Goal: Information Seeking & Learning: Check status

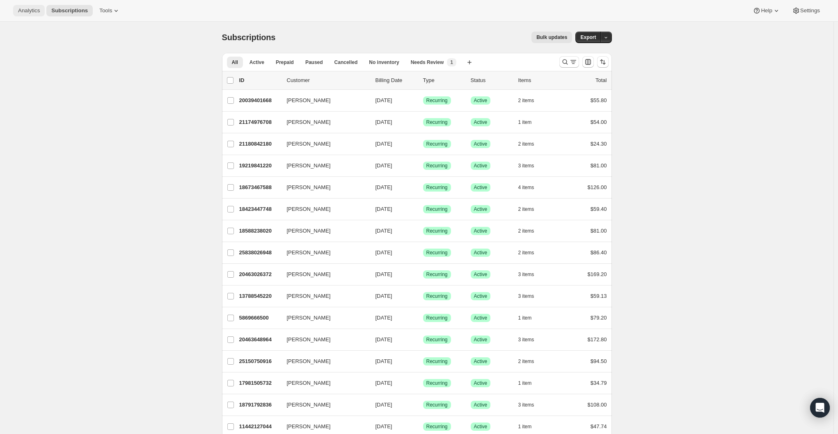
click at [34, 11] on span "Analytics" at bounding box center [29, 10] width 22 height 7
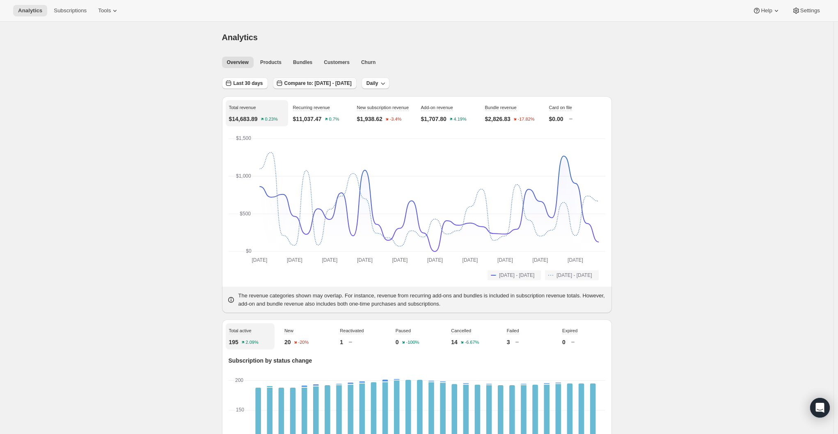
click at [348, 87] on button "Compare to: [DATE] - [DATE]" at bounding box center [315, 83] width 84 height 11
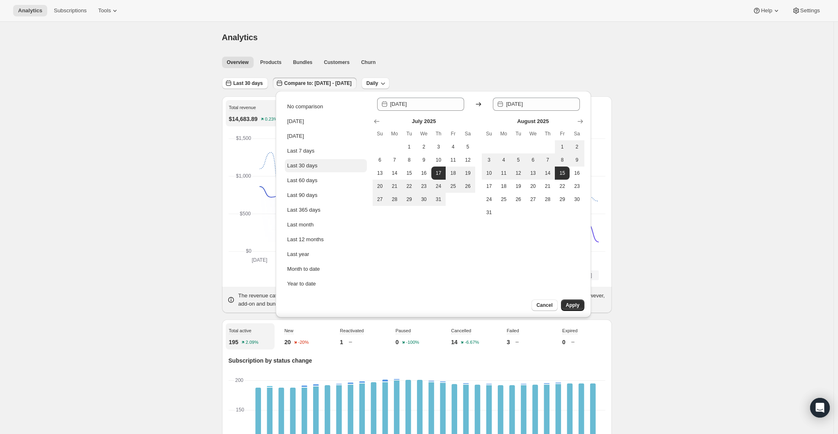
click at [321, 167] on button "Last 30 days" at bounding box center [326, 165] width 82 height 13
type input "[DATE]"
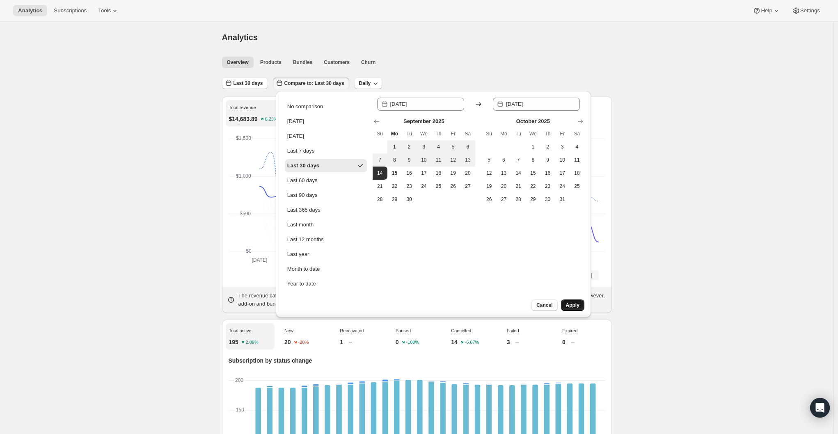
click at [577, 304] on span "Apply" at bounding box center [573, 305] width 14 height 7
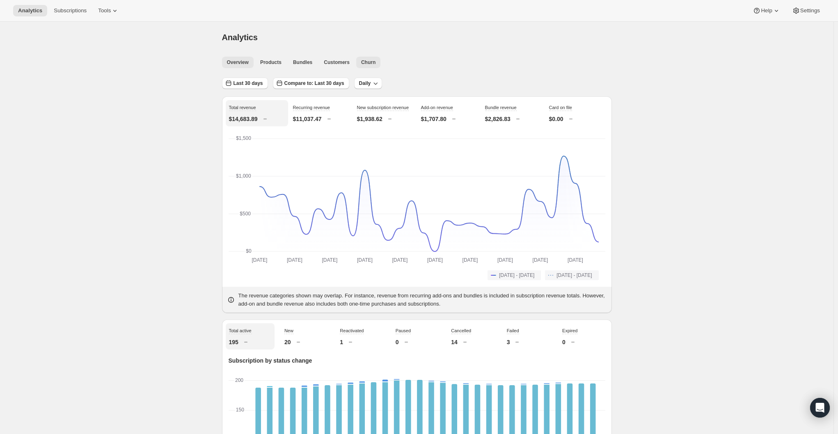
click at [375, 67] on button "Churn" at bounding box center [368, 62] width 24 height 11
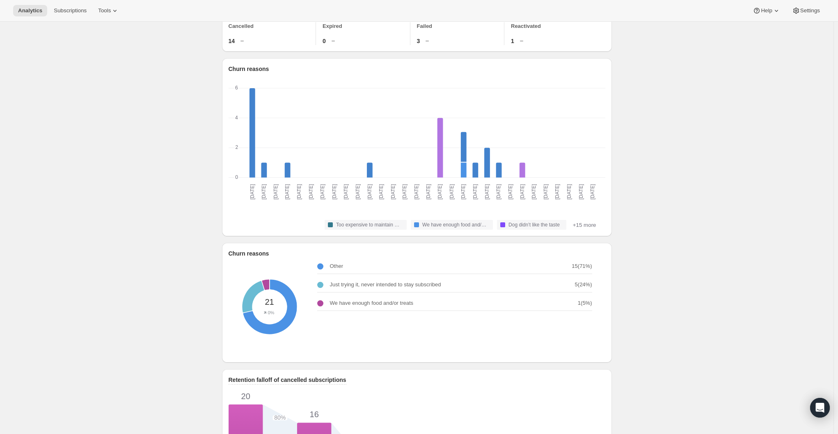
scroll to position [82, 0]
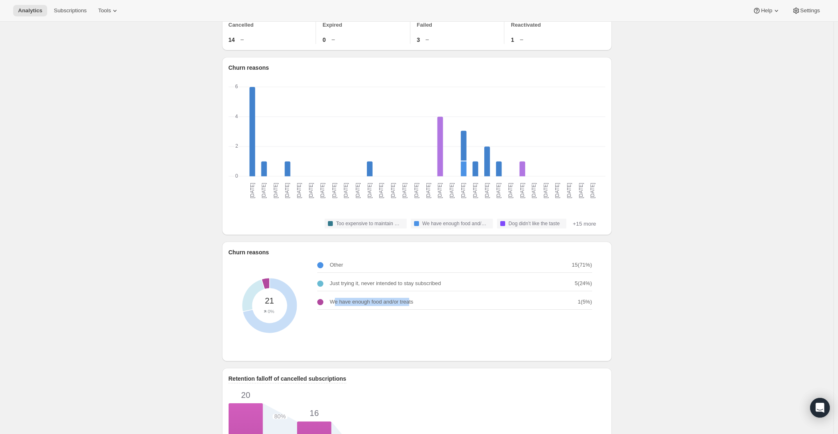
drag, startPoint x: 337, startPoint y: 307, endPoint x: 411, endPoint y: 306, distance: 74.7
click at [411, 306] on p "We have enough food and/or treats" at bounding box center [372, 302] width 84 height 8
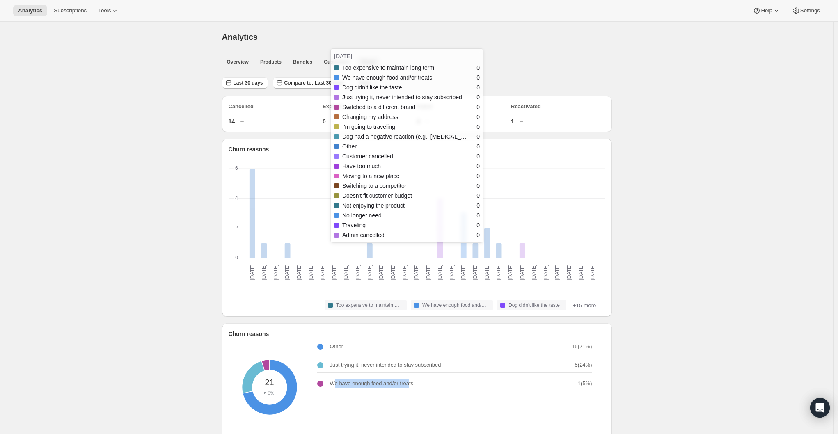
scroll to position [0, 0]
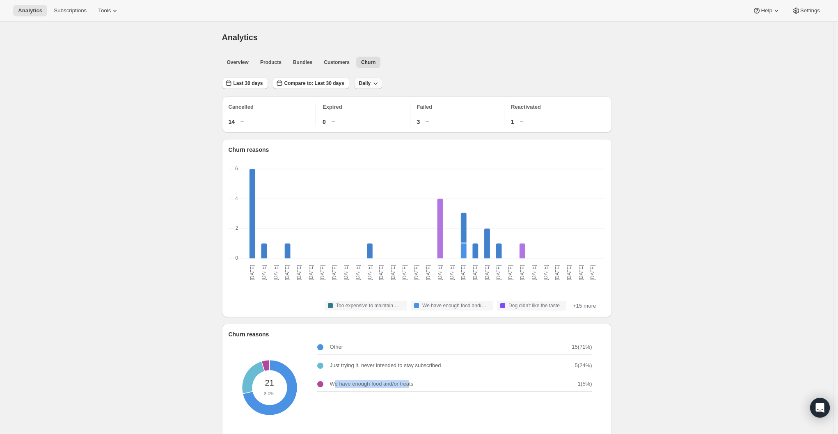
click at [371, 83] on span "Daily" at bounding box center [365, 83] width 12 height 7
click at [370, 129] on span "Monthly" at bounding box center [371, 128] width 19 height 6
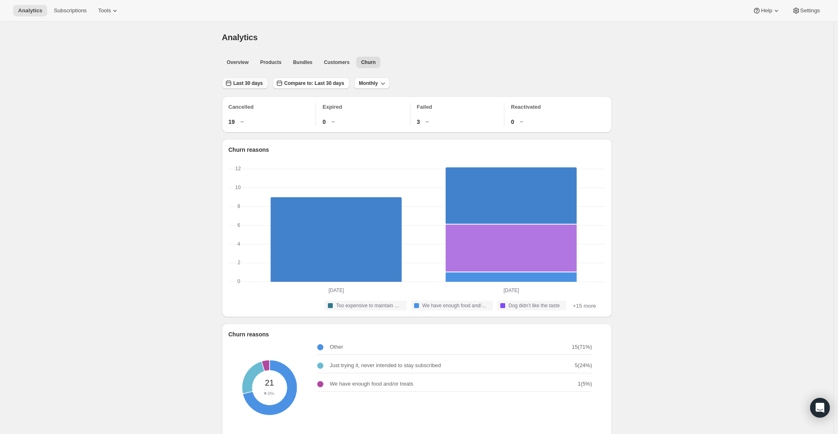
click at [255, 81] on span "Last 30 days" at bounding box center [249, 83] width 30 height 7
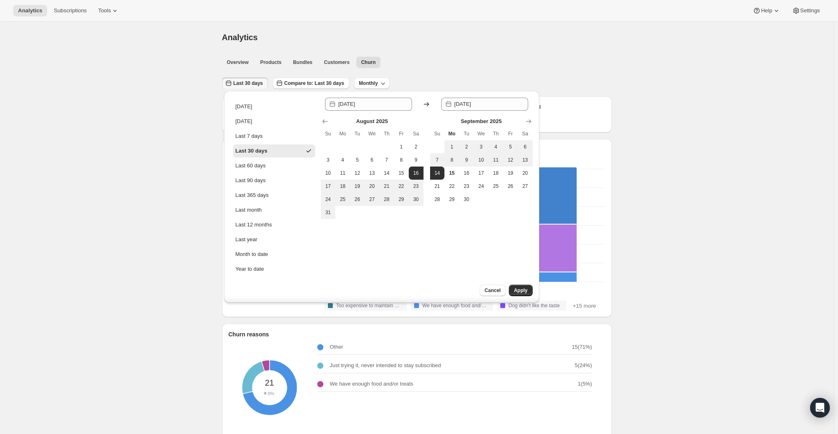
click at [498, 49] on div "Analytics. This page is ready Analytics" at bounding box center [417, 37] width 390 height 31
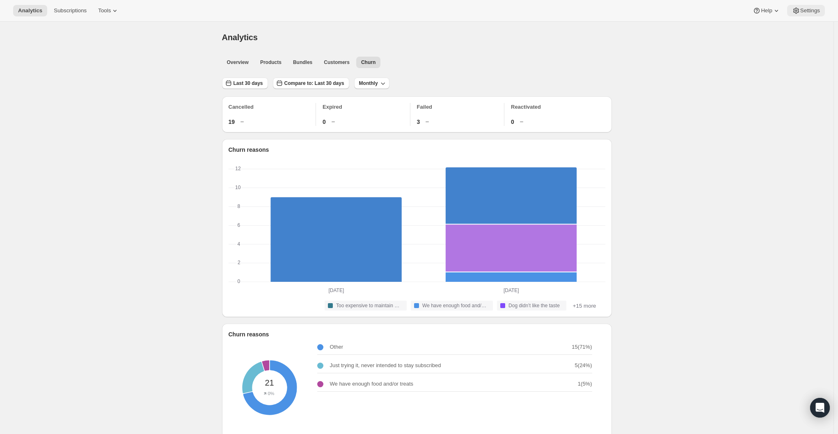
drag, startPoint x: 795, startPoint y: 2, endPoint x: 797, endPoint y: 7, distance: 5.3
click at [795, 2] on div "Analytics Subscriptions Tools Help Settings" at bounding box center [419, 11] width 838 height 22
click at [804, 13] on span "Settings" at bounding box center [810, 10] width 20 height 7
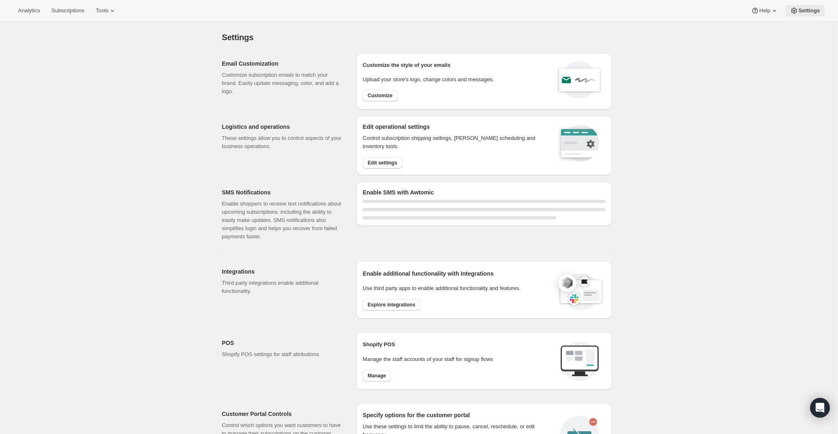
select select "22:00"
select select "07:00"
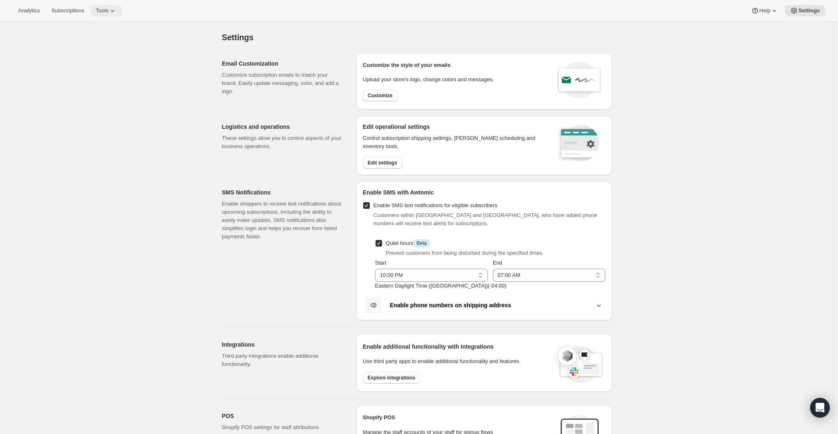
click at [108, 14] on span "Tools" at bounding box center [102, 10] width 13 height 7
click at [110, 58] on span "Bundles" at bounding box center [115, 56] width 73 height 8
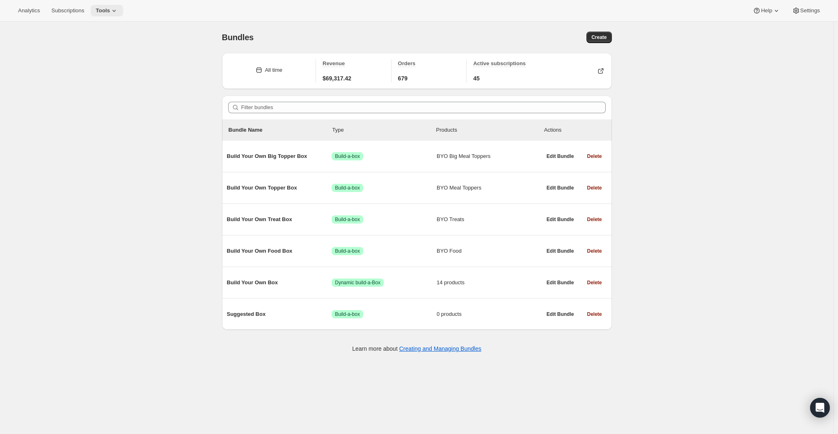
click at [118, 10] on icon at bounding box center [114, 11] width 8 height 8
click at [118, 26] on span "Subscription Plans" at bounding box center [101, 28] width 44 height 6
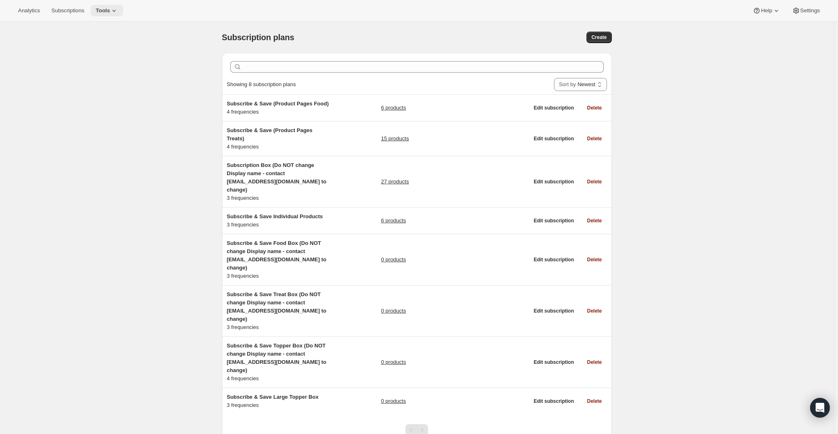
click at [109, 9] on span "Tools" at bounding box center [103, 10] width 14 height 7
click at [98, 42] on span "Add-ons" at bounding box center [89, 42] width 20 height 6
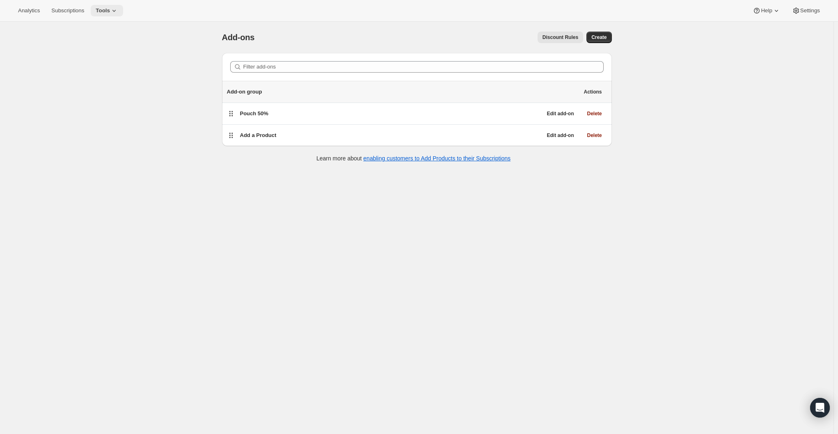
click at [109, 13] on span "Tools" at bounding box center [103, 10] width 14 height 7
click at [89, 81] on span "Campaign links" at bounding box center [97, 83] width 37 height 6
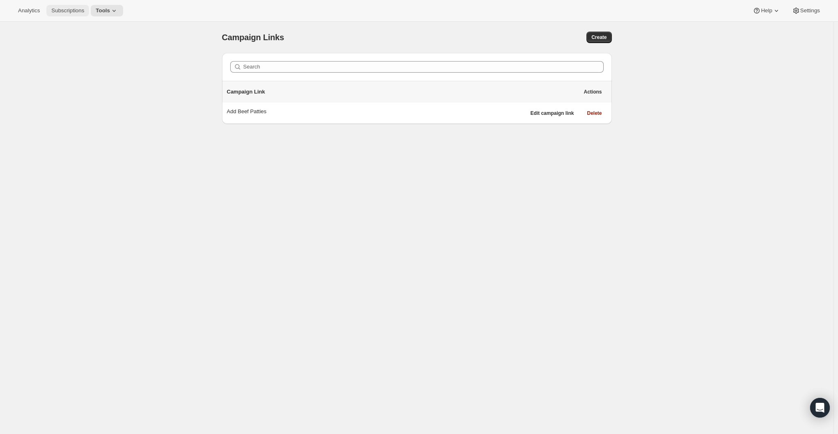
click at [58, 8] on span "Subscriptions" at bounding box center [67, 10] width 33 height 7
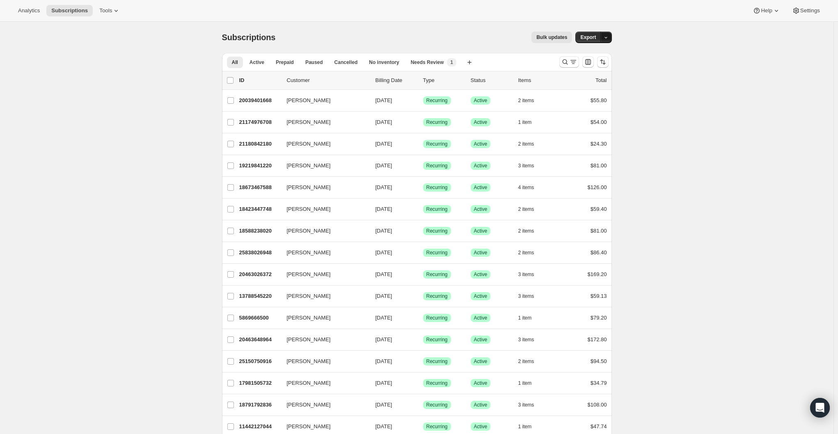
click at [612, 35] on button "button" at bounding box center [605, 37] width 11 height 11
click at [610, 28] on div "Subscriptions. This page is ready Subscriptions Bulk updates More actions Bulk …" at bounding box center [417, 37] width 390 height 31
click at [117, 9] on icon at bounding box center [116, 11] width 8 height 8
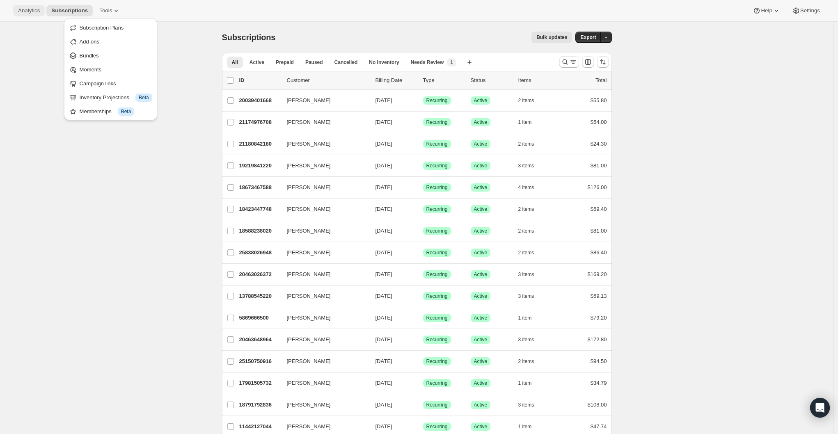
click at [34, 9] on span "Analytics" at bounding box center [29, 10] width 22 height 7
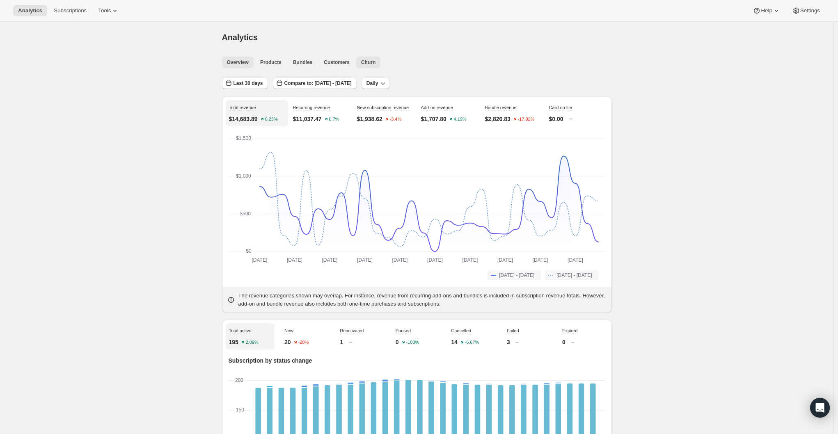
click at [375, 65] on span "Churn" at bounding box center [368, 62] width 14 height 7
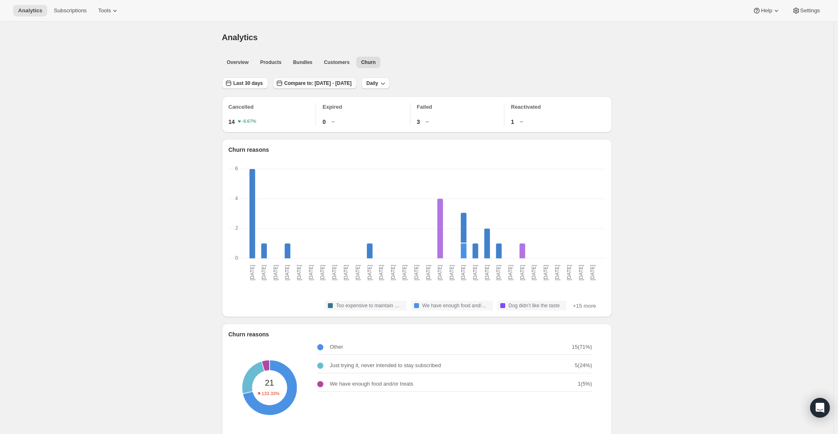
click at [332, 85] on span "Compare to: [DATE] - [DATE]" at bounding box center [317, 83] width 67 height 7
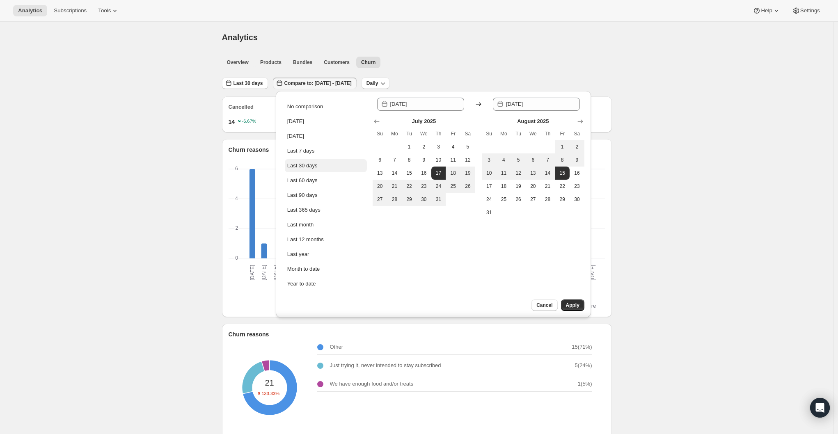
click at [317, 166] on div "Last 30 days" at bounding box center [302, 166] width 30 height 8
type input "[DATE]"
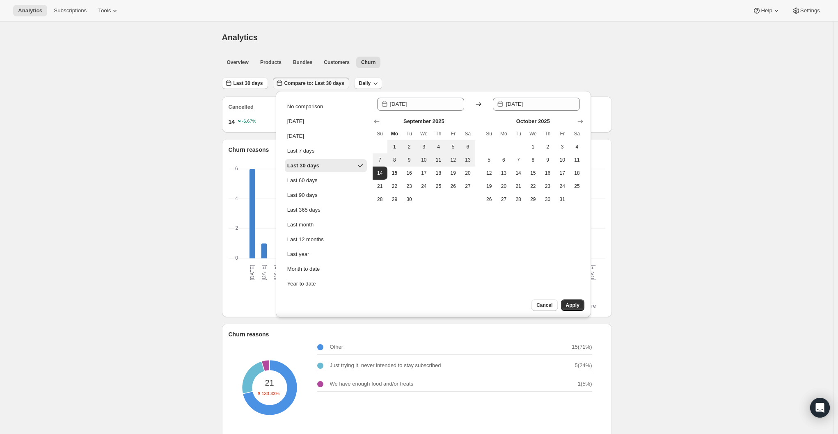
click at [573, 305] on span "Apply" at bounding box center [573, 305] width 14 height 7
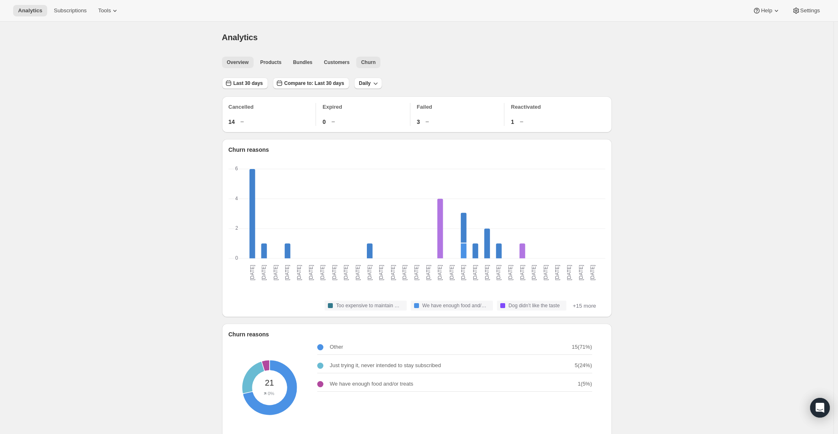
click at [243, 60] on span "Overview" at bounding box center [238, 62] width 22 height 7
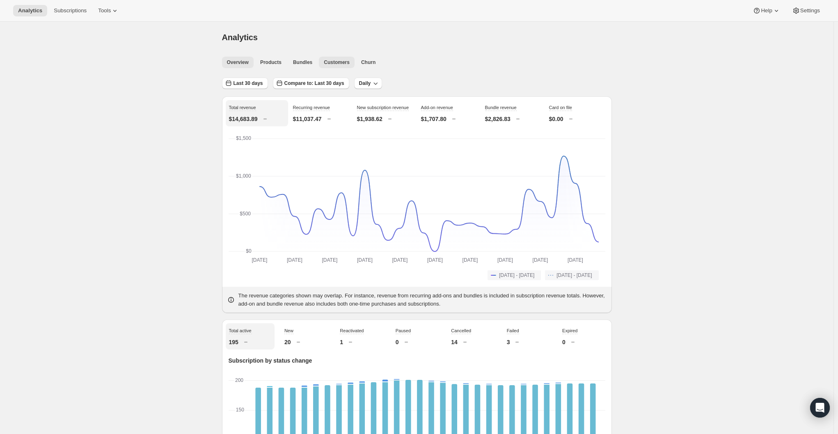
click at [350, 61] on span "Customers" at bounding box center [337, 62] width 26 height 7
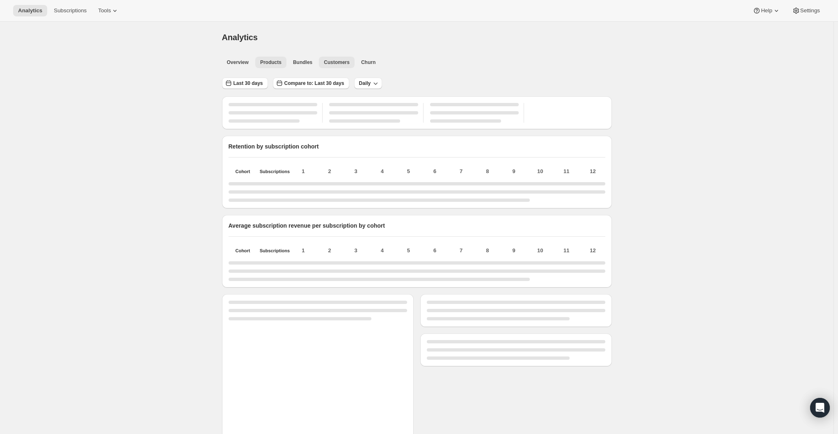
click at [279, 59] on button "Products" at bounding box center [270, 62] width 31 height 11
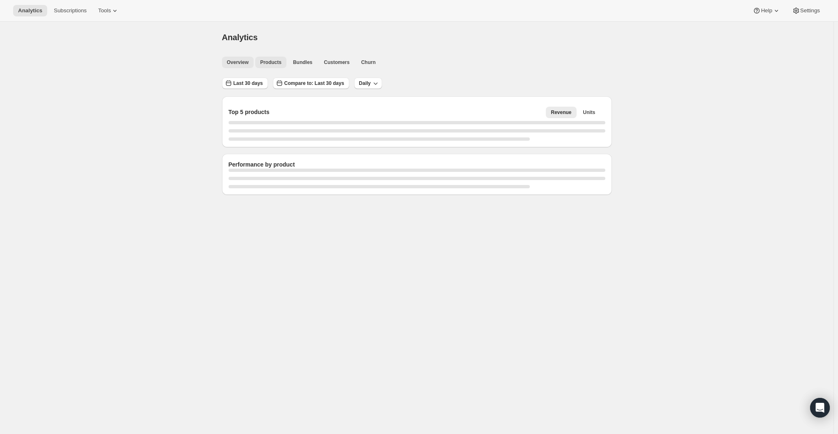
click at [239, 62] on span "Overview" at bounding box center [238, 62] width 22 height 7
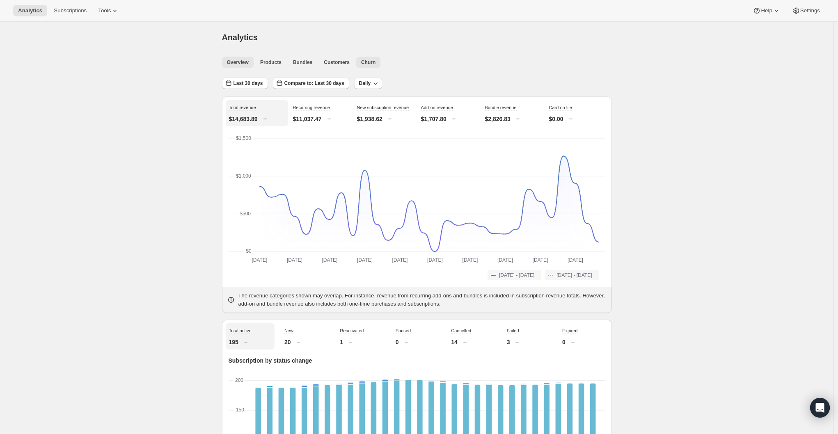
click at [368, 59] on span "Churn" at bounding box center [368, 62] width 14 height 7
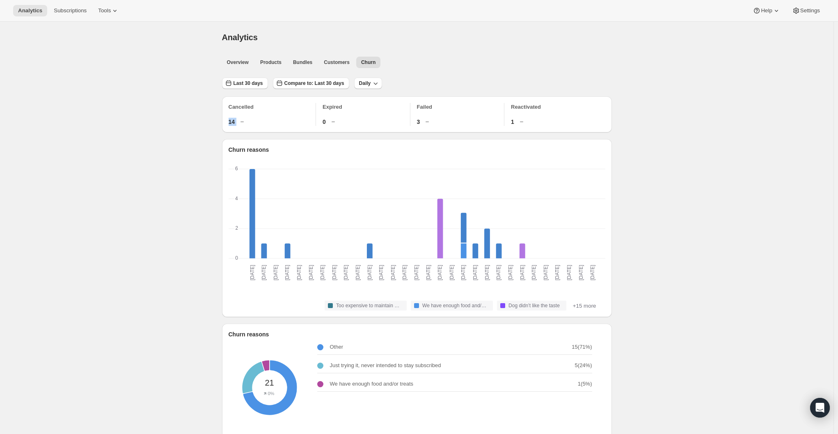
drag, startPoint x: 227, startPoint y: 118, endPoint x: 387, endPoint y: 188, distance: 175.0
click at [239, 121] on div "Cancelled 14 Expired 0 Failed 3 Reactivated 1" at bounding box center [417, 114] width 390 height 36
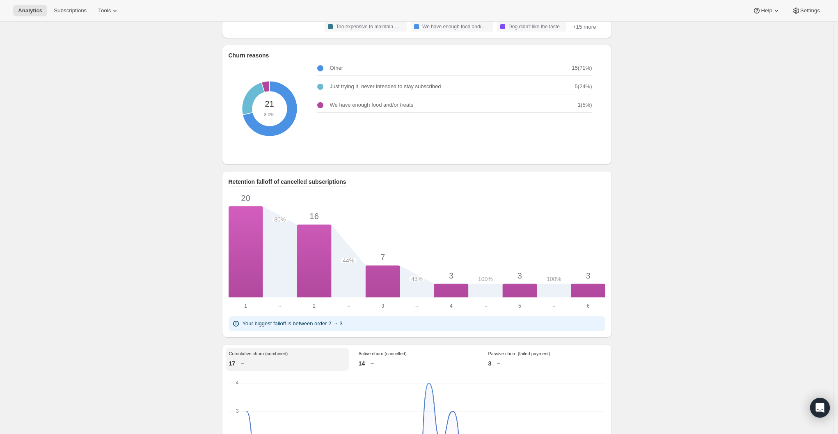
scroll to position [302, 0]
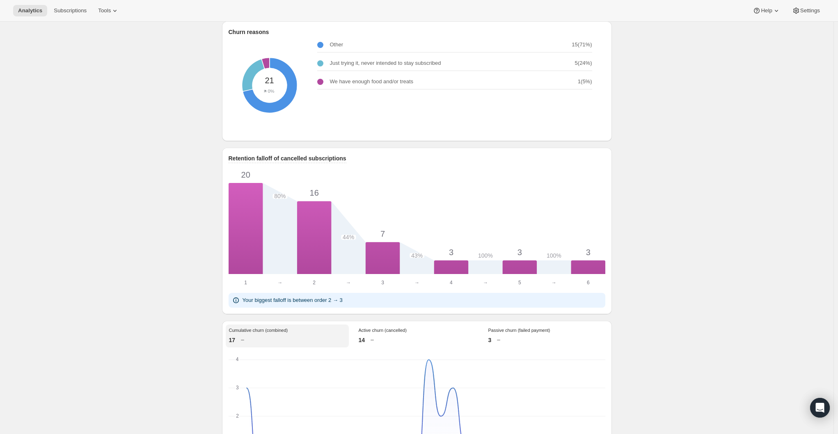
click at [751, 246] on div "Analytics. This page is ready Analytics Overview Products Bundles Customers Chu…" at bounding box center [416, 238] width 833 height 1038
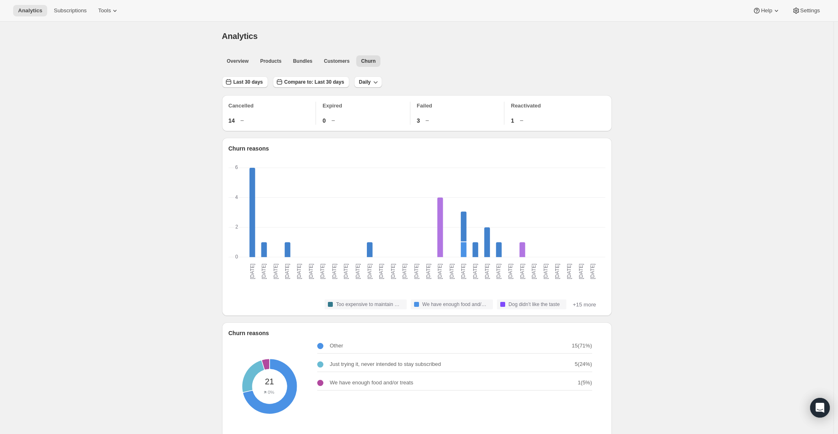
scroll to position [0, 0]
click at [350, 64] on span "Customers" at bounding box center [337, 62] width 26 height 7
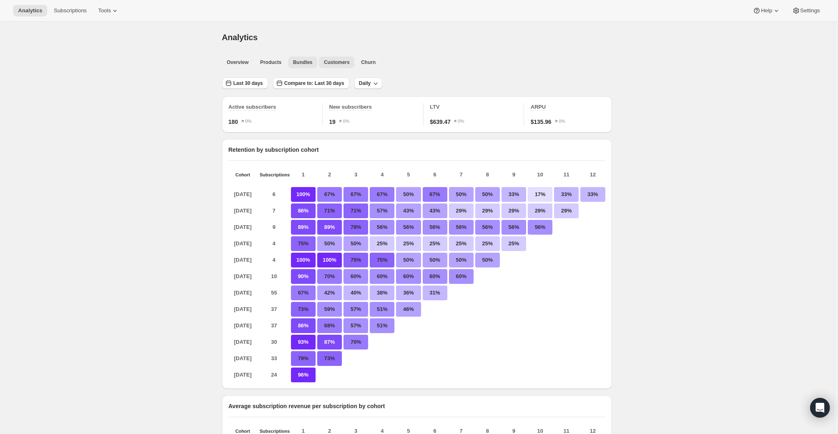
click at [296, 63] on span "Bundles" at bounding box center [302, 62] width 19 height 7
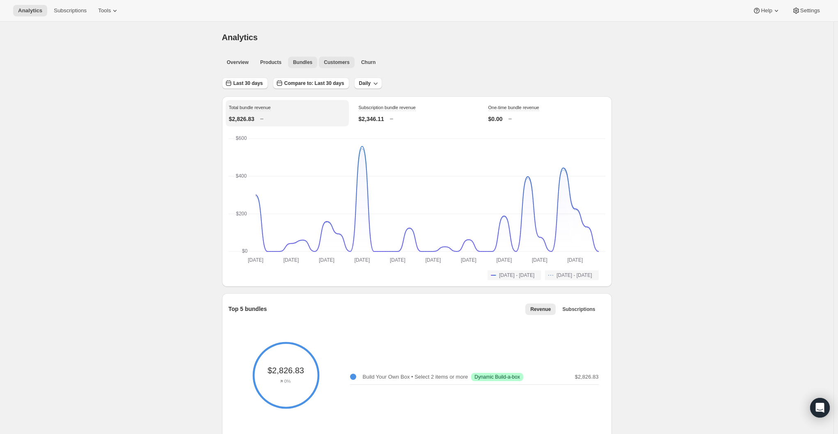
click at [339, 64] on span "Customers" at bounding box center [337, 62] width 26 height 7
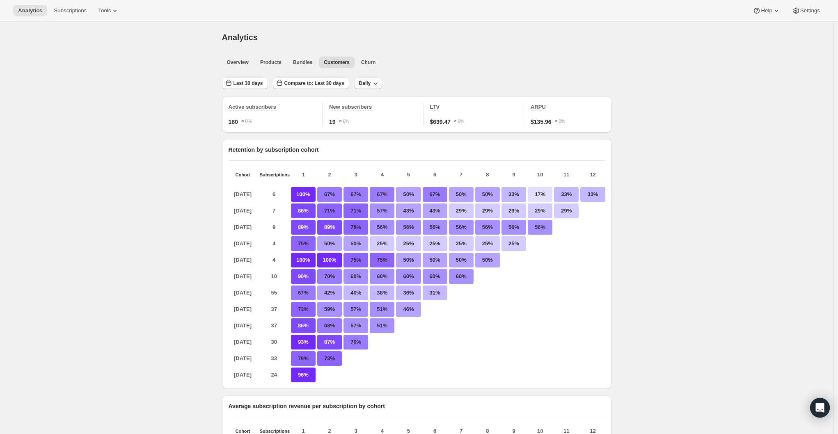
click at [371, 81] on span "Daily" at bounding box center [365, 83] width 12 height 7
click at [380, 127] on span "Monthly" at bounding box center [371, 128] width 19 height 6
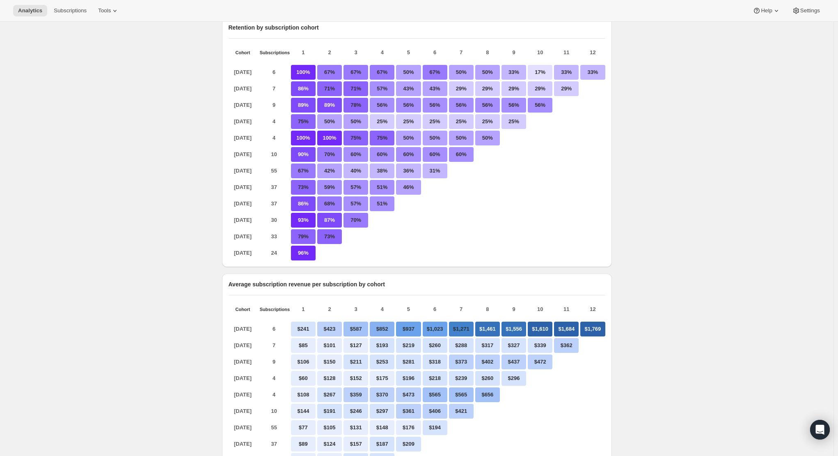
scroll to position [164, 0]
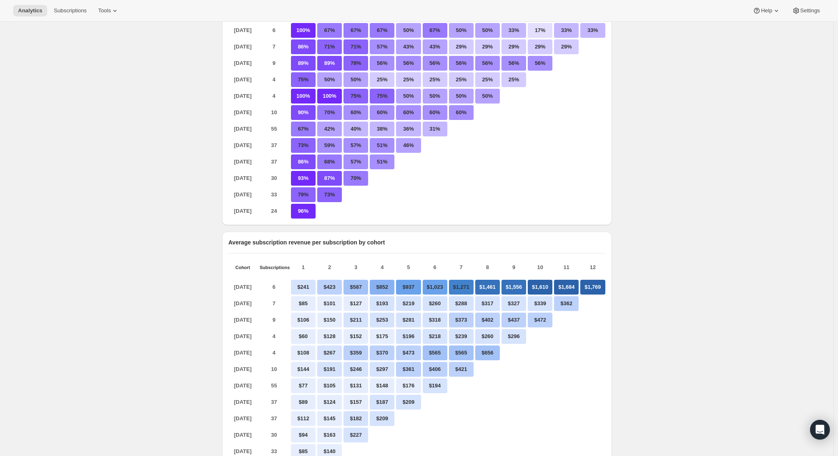
click at [774, 238] on div "Analytics. This page is ready Analytics Overview Products Bundles Customers Chu…" at bounding box center [416, 357] width 833 height 998
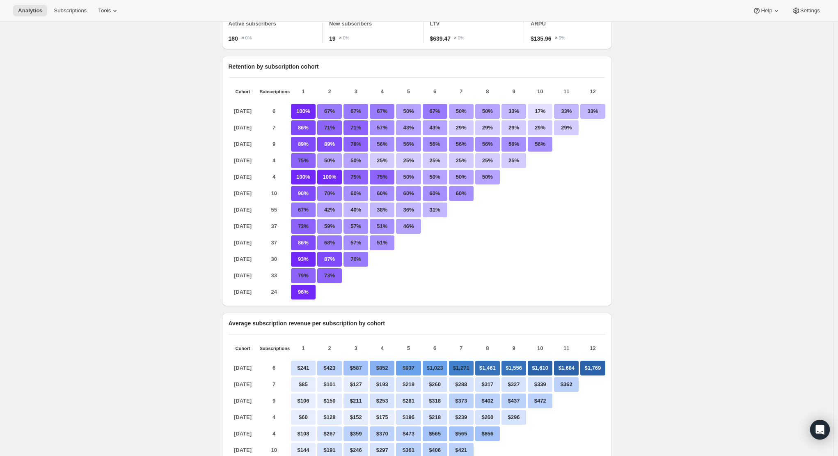
scroll to position [82, 0]
